Goal: Find specific page/section: Find specific page/section

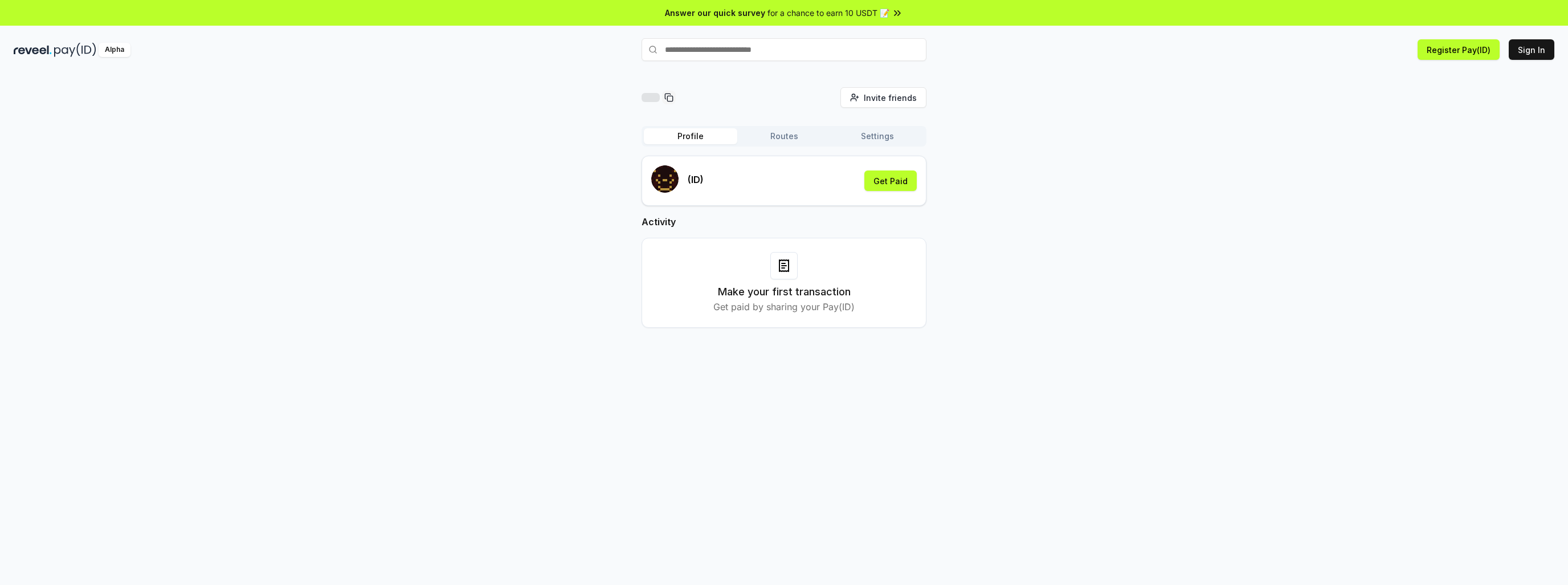
click at [751, 43] on input "text" at bounding box center [784, 49] width 285 height 22
type input "****"
click at [916, 71] on span "Pay" at bounding box center [910, 72] width 22 height 17
